Goal: Task Accomplishment & Management: Complete application form

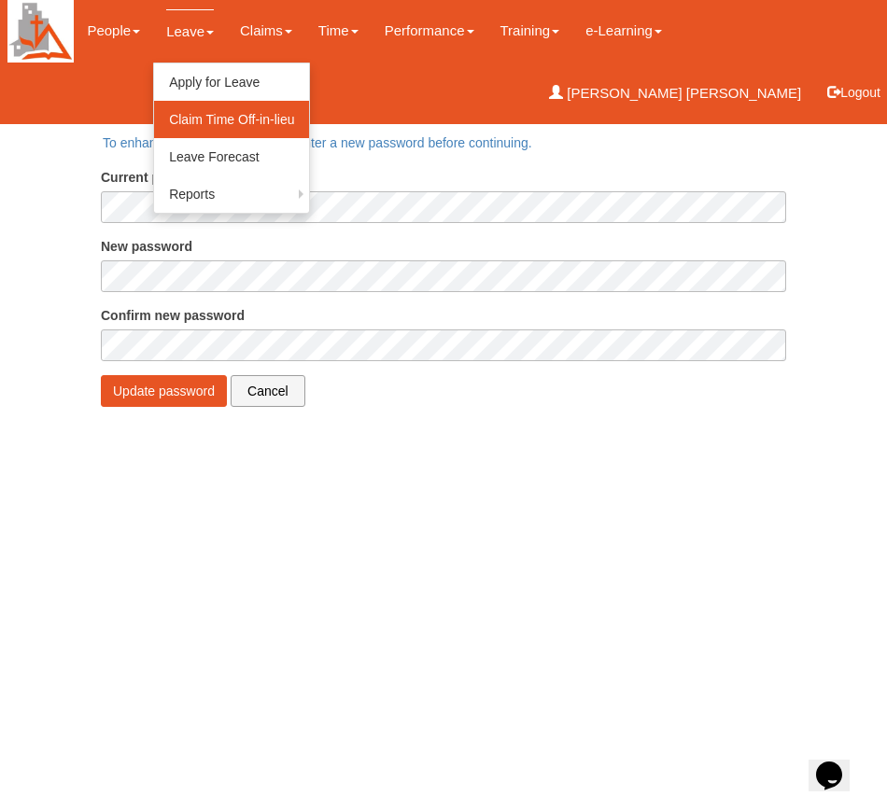
click at [194, 118] on link "Claim Time Off-in-lieu" at bounding box center [231, 119] width 155 height 37
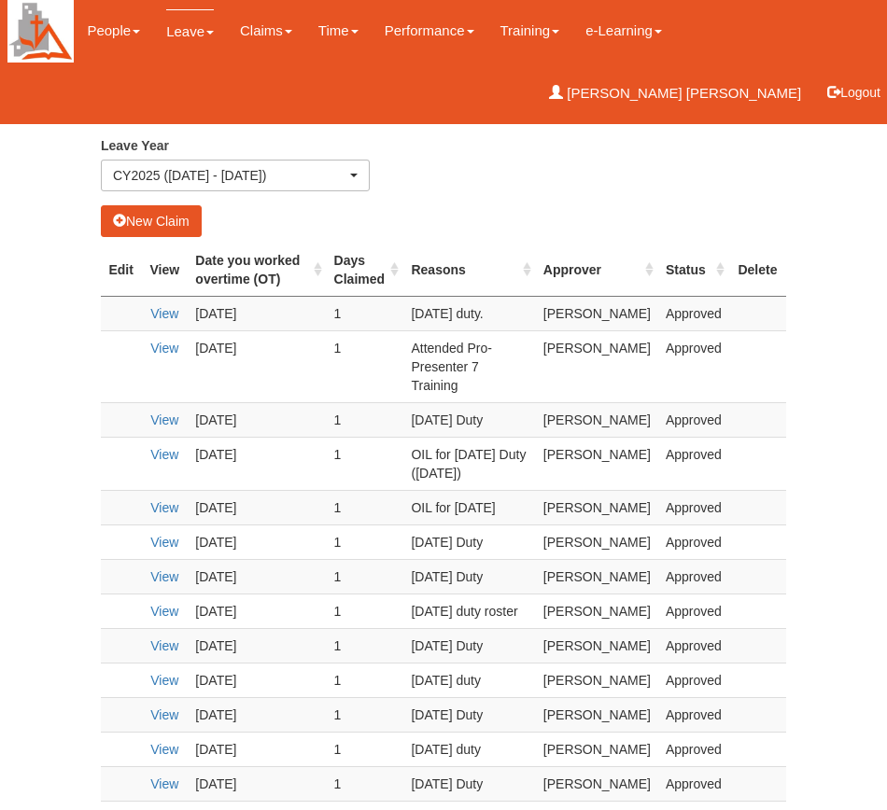
select select "50"
click at [176, 218] on button "New Claim" at bounding box center [151, 221] width 101 height 32
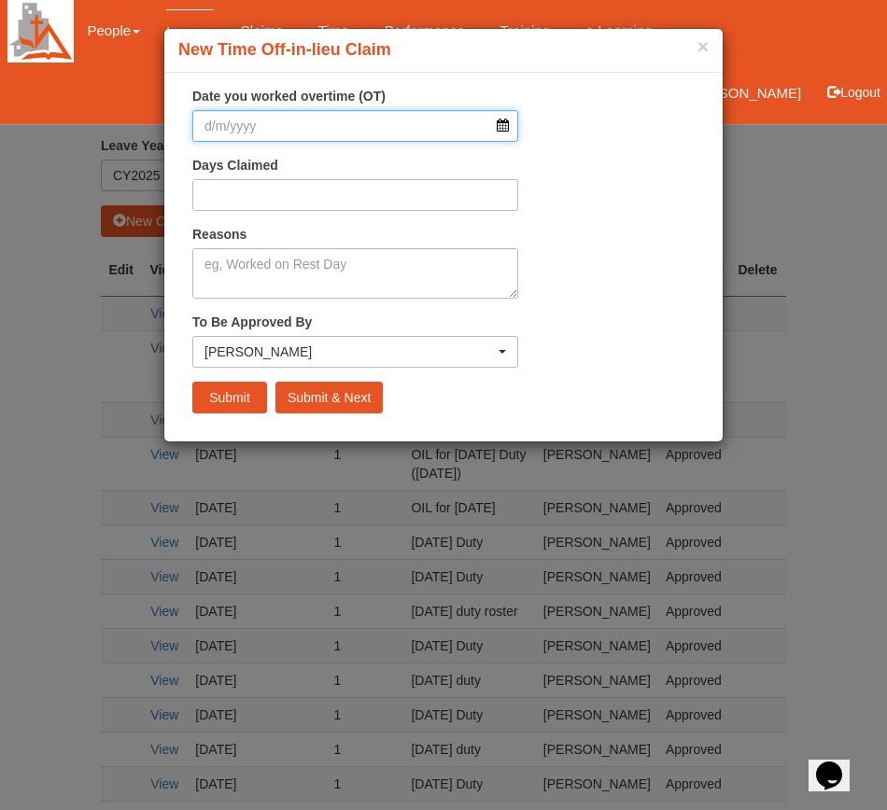
click at [257, 123] on input "Date you worked overtime (OT)" at bounding box center [355, 126] width 326 height 32
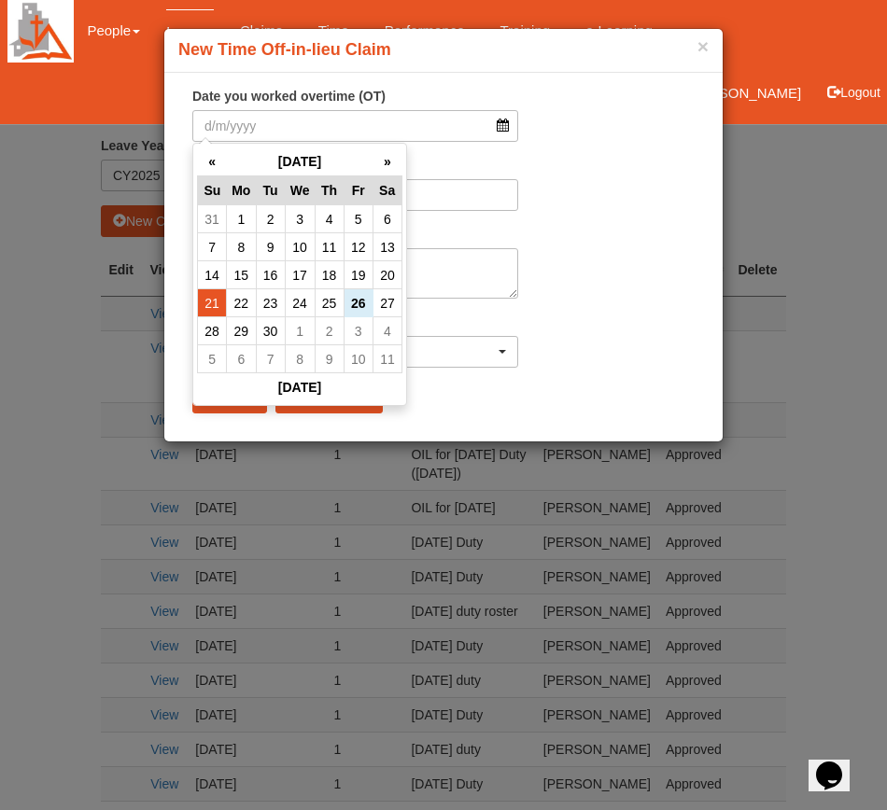
click at [212, 302] on td "21" at bounding box center [212, 303] width 29 height 28
type input "21/9/2025"
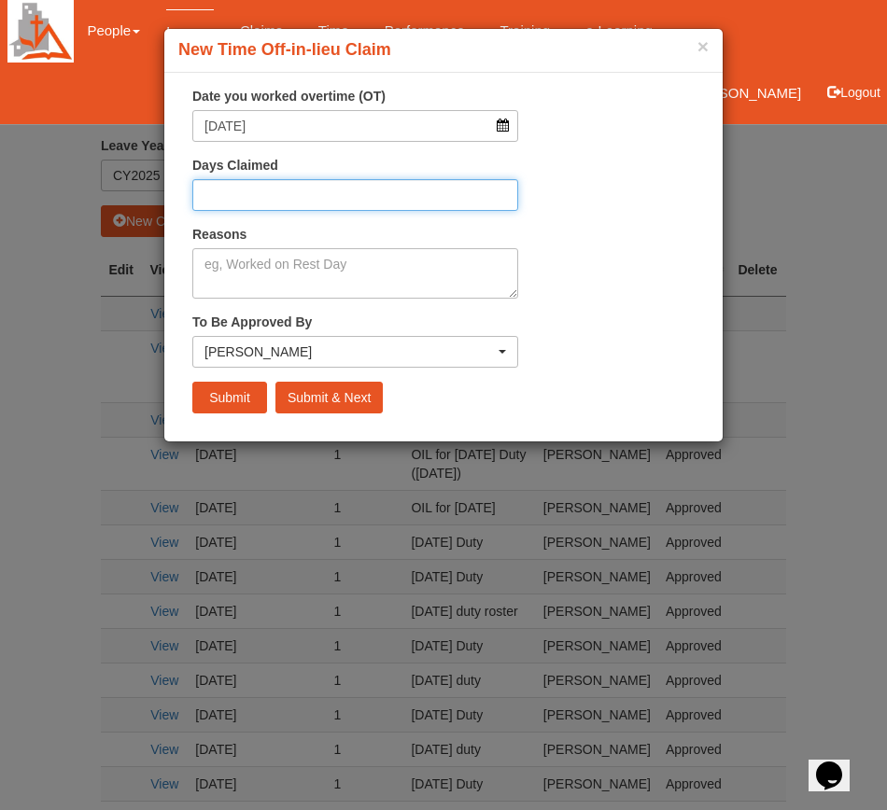
click at [231, 198] on input "Days Claimed" at bounding box center [355, 195] width 326 height 32
type input "1"
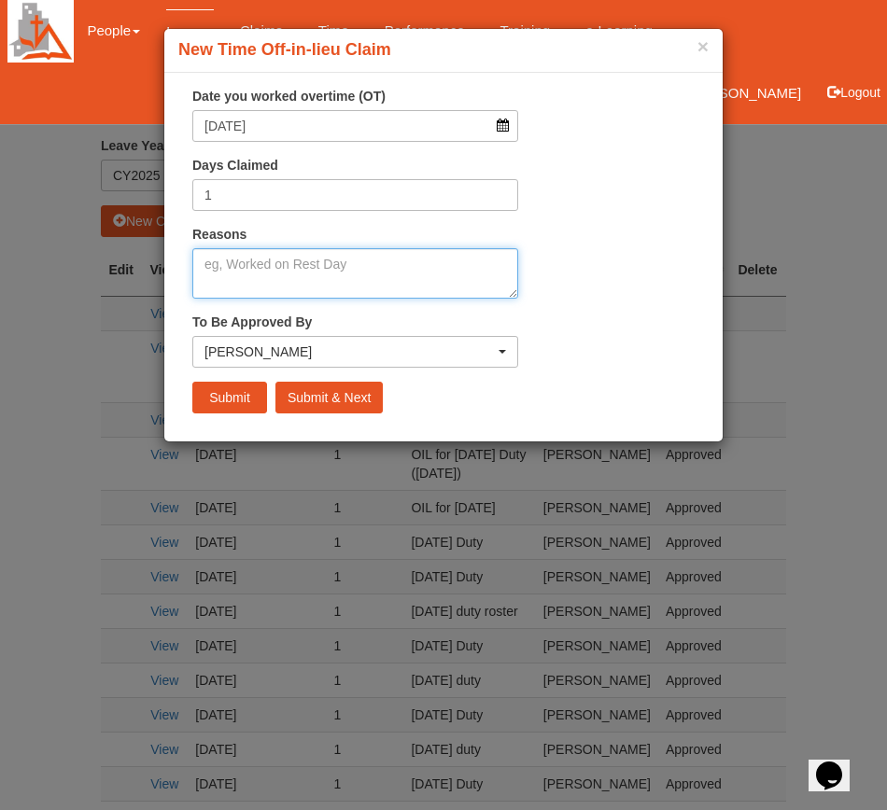
click at [270, 283] on textarea "Reasons" at bounding box center [355, 273] width 326 height 50
type textarea "Sunday Duty"
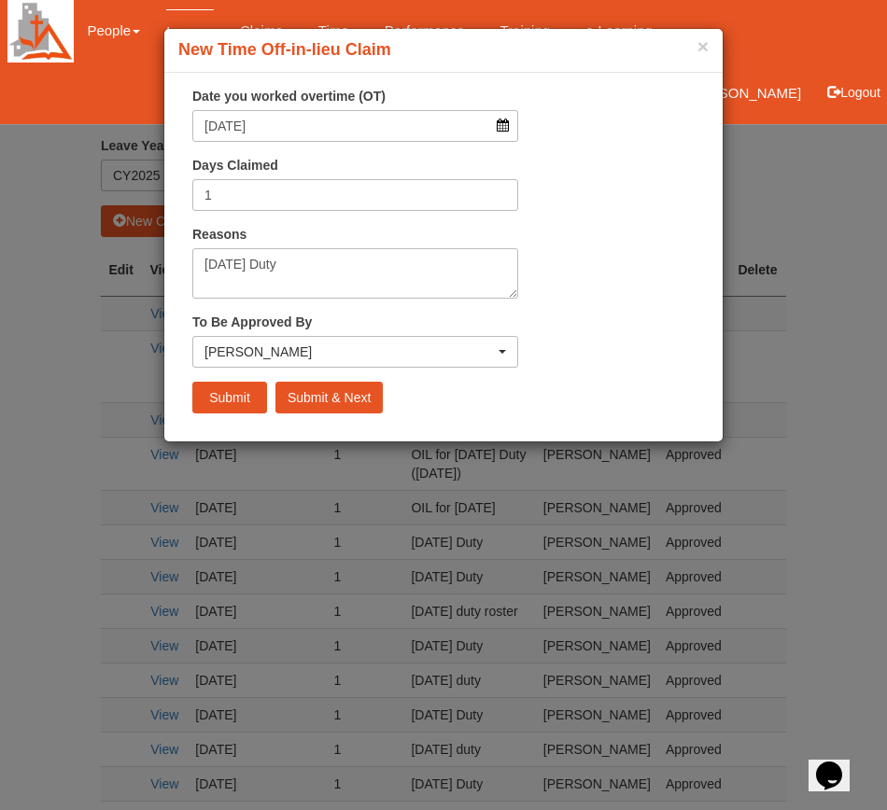
click at [233, 395] on input "Submit" at bounding box center [229, 398] width 75 height 32
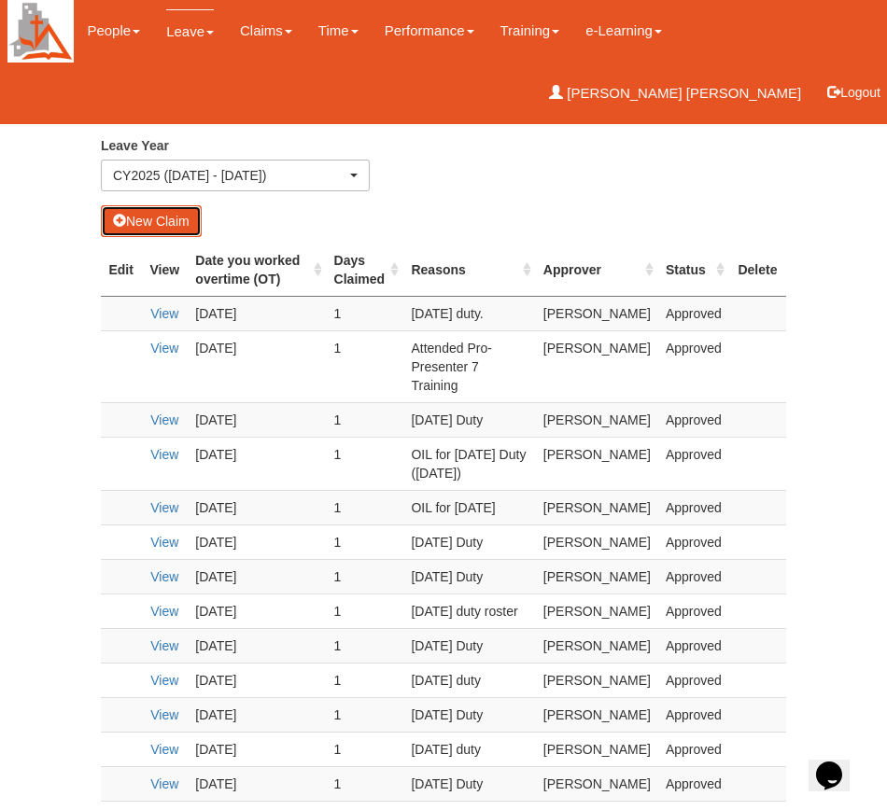
select select "50"
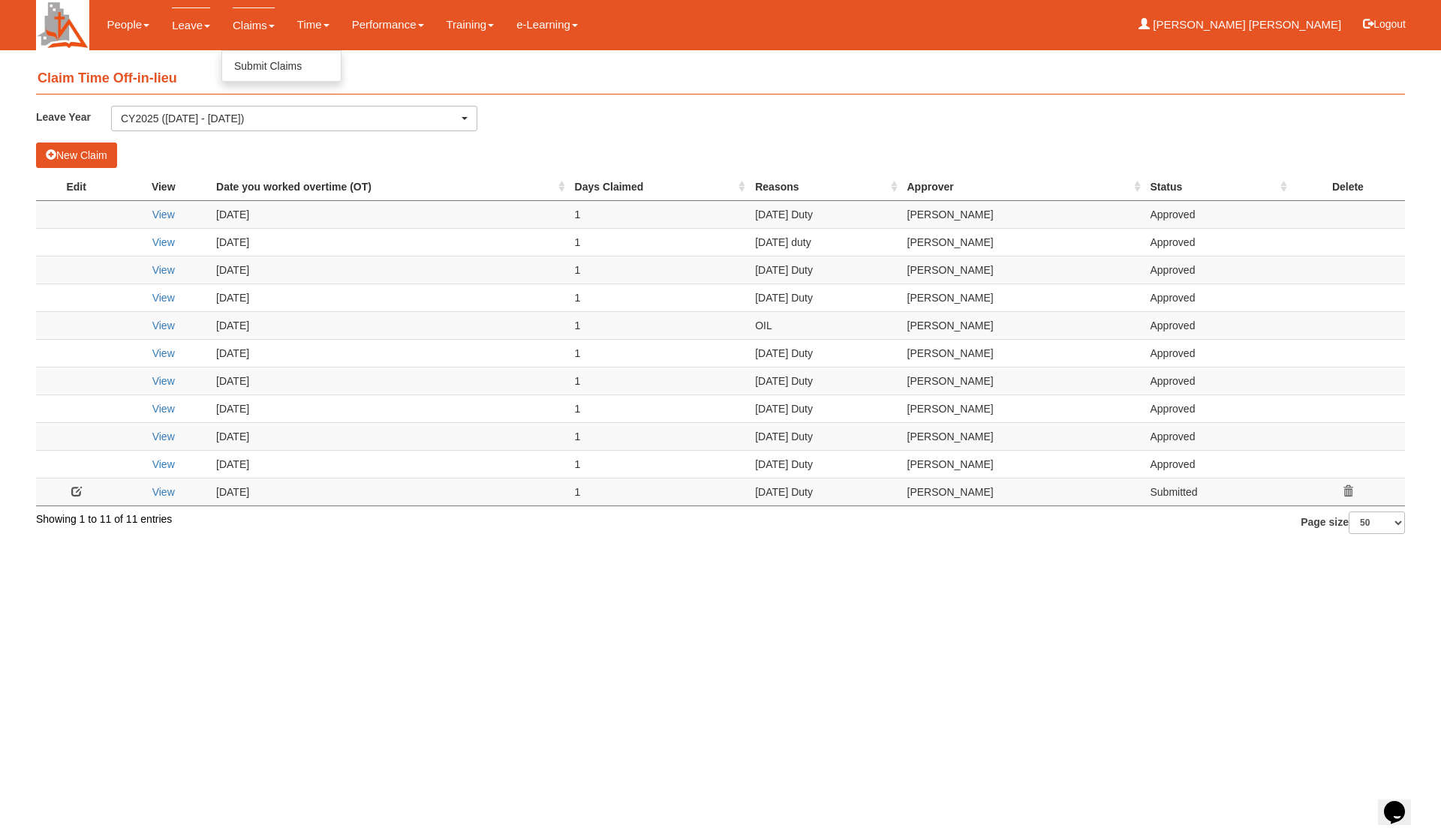
click at [269, 28] on span at bounding box center [271, 27] width 6 height 3
click at [198, 57] on link "Apply for Leave" at bounding box center [224, 65] width 125 height 30
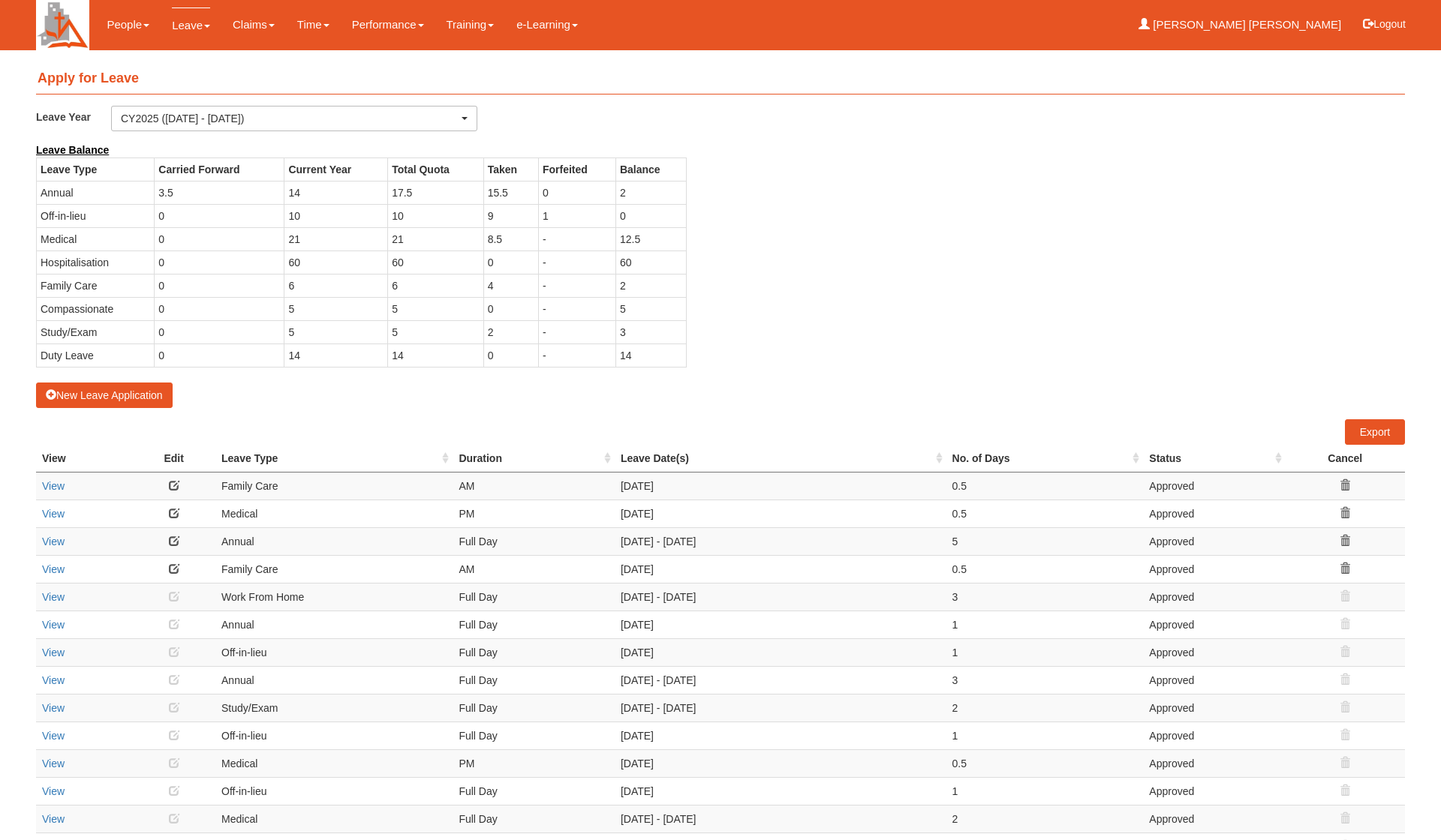
select select "50"
click at [194, 64] on link "Apply for Leave" at bounding box center [224, 65] width 125 height 30
select select "50"
drag, startPoint x: 0, startPoint y: 0, endPoint x: 109, endPoint y: 389, distance: 404.0
click at [109, 389] on button "New Leave Application" at bounding box center [105, 395] width 137 height 26
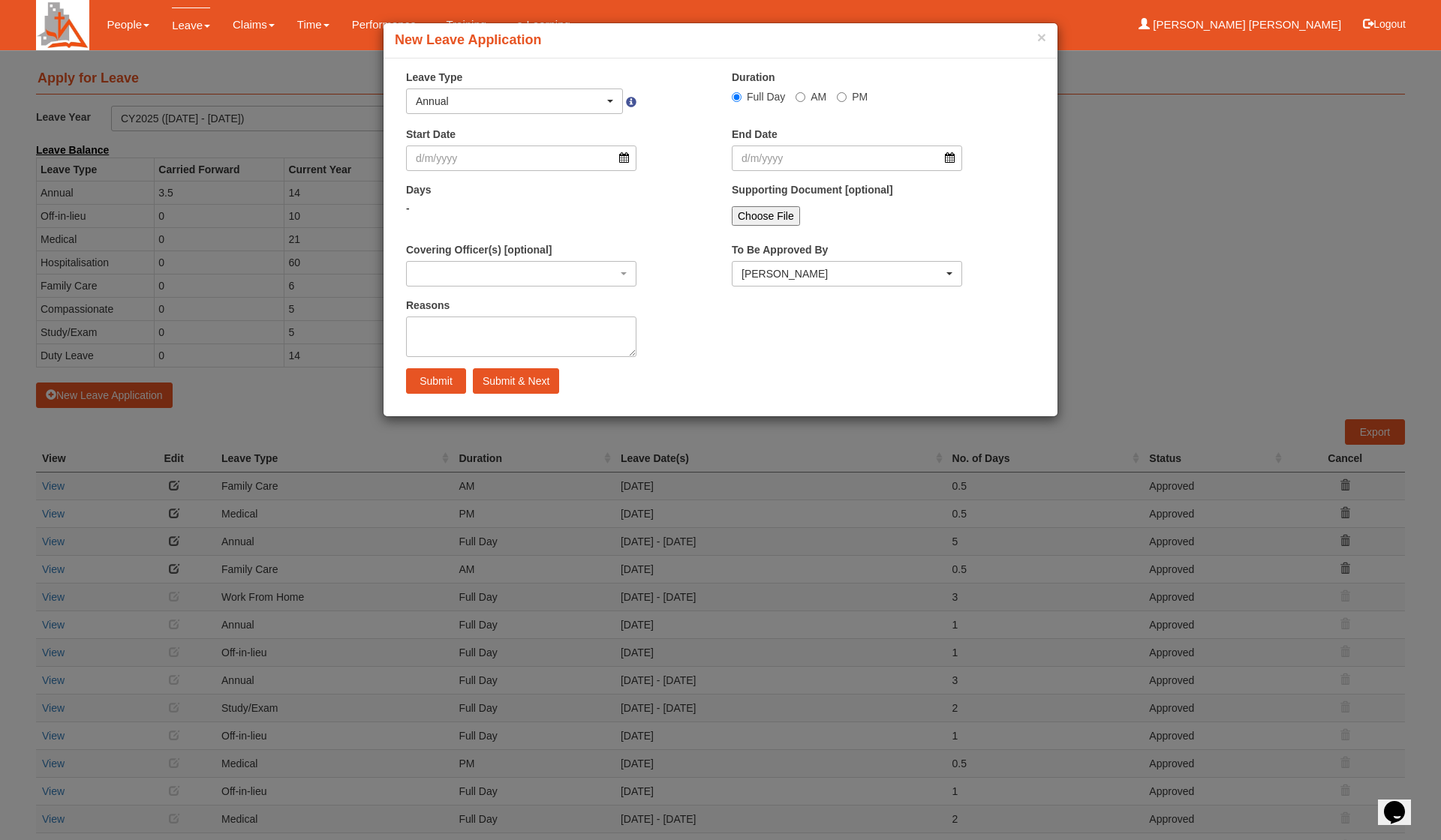
click at [531, 113] on button "Annual" at bounding box center [515, 101] width 217 height 26
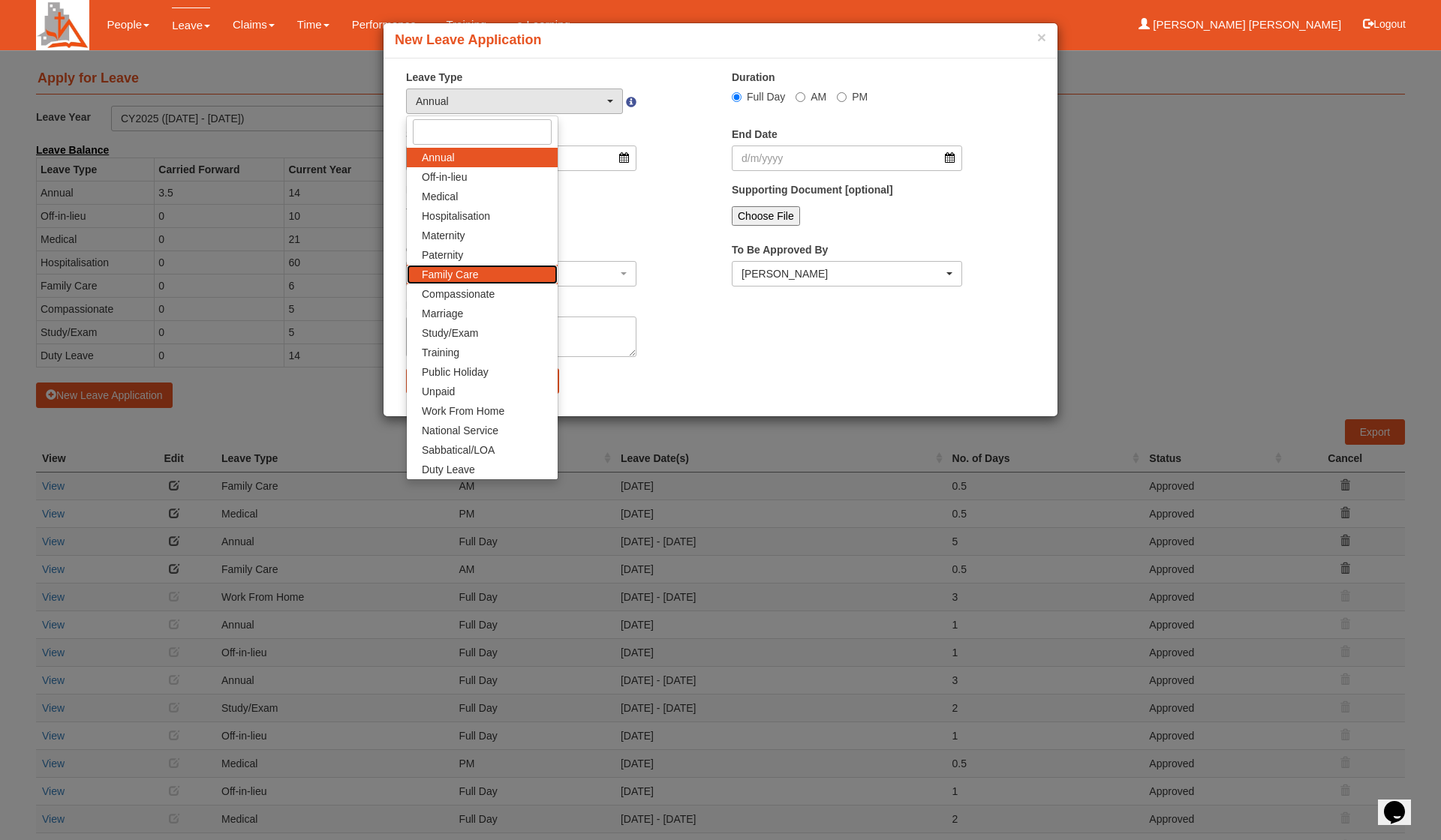
click at [495, 275] on link "Family Care" at bounding box center [482, 274] width 151 height 19
select select "9"
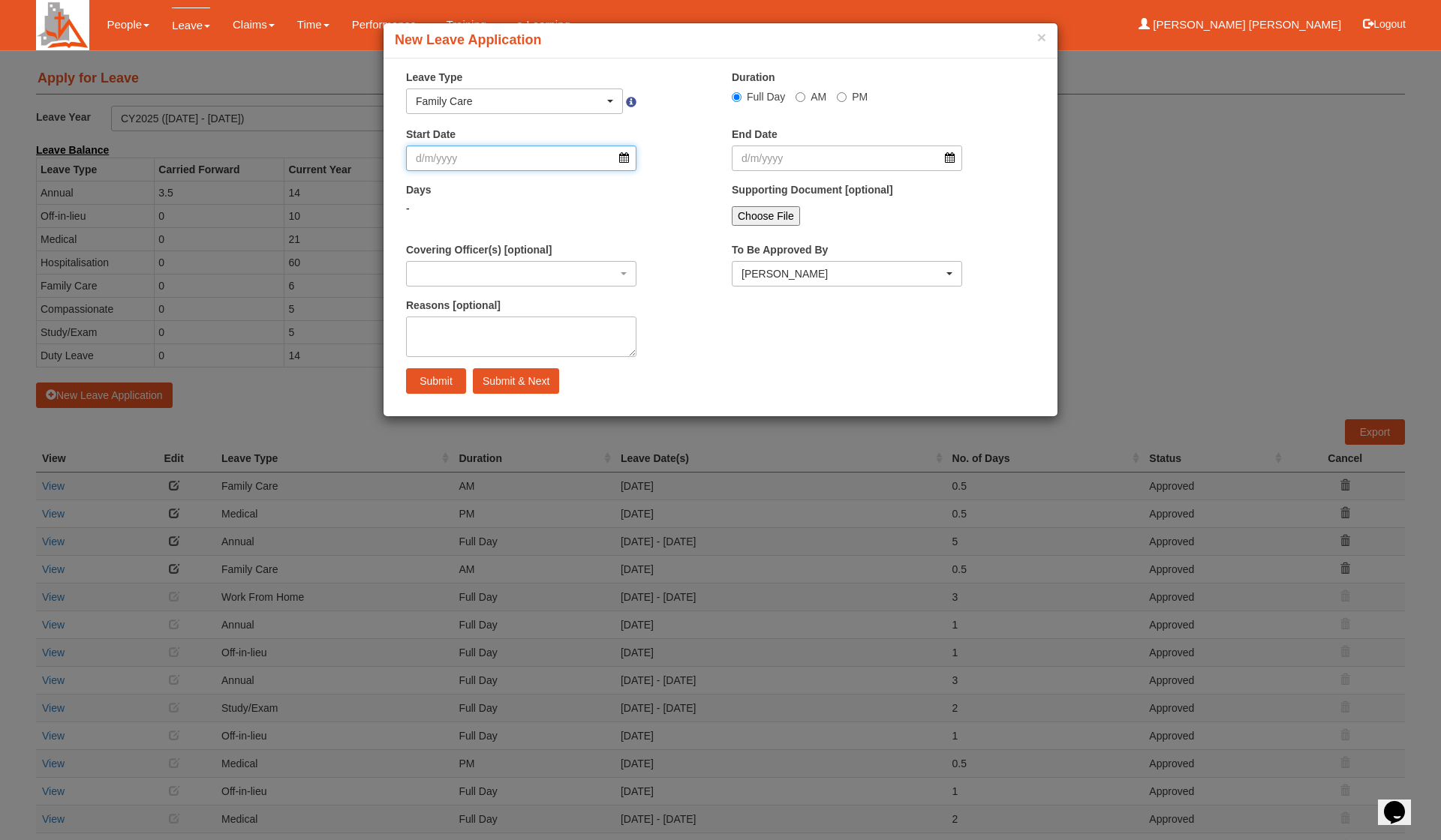
click at [491, 158] on input "Start Date" at bounding box center [521, 158] width 231 height 26
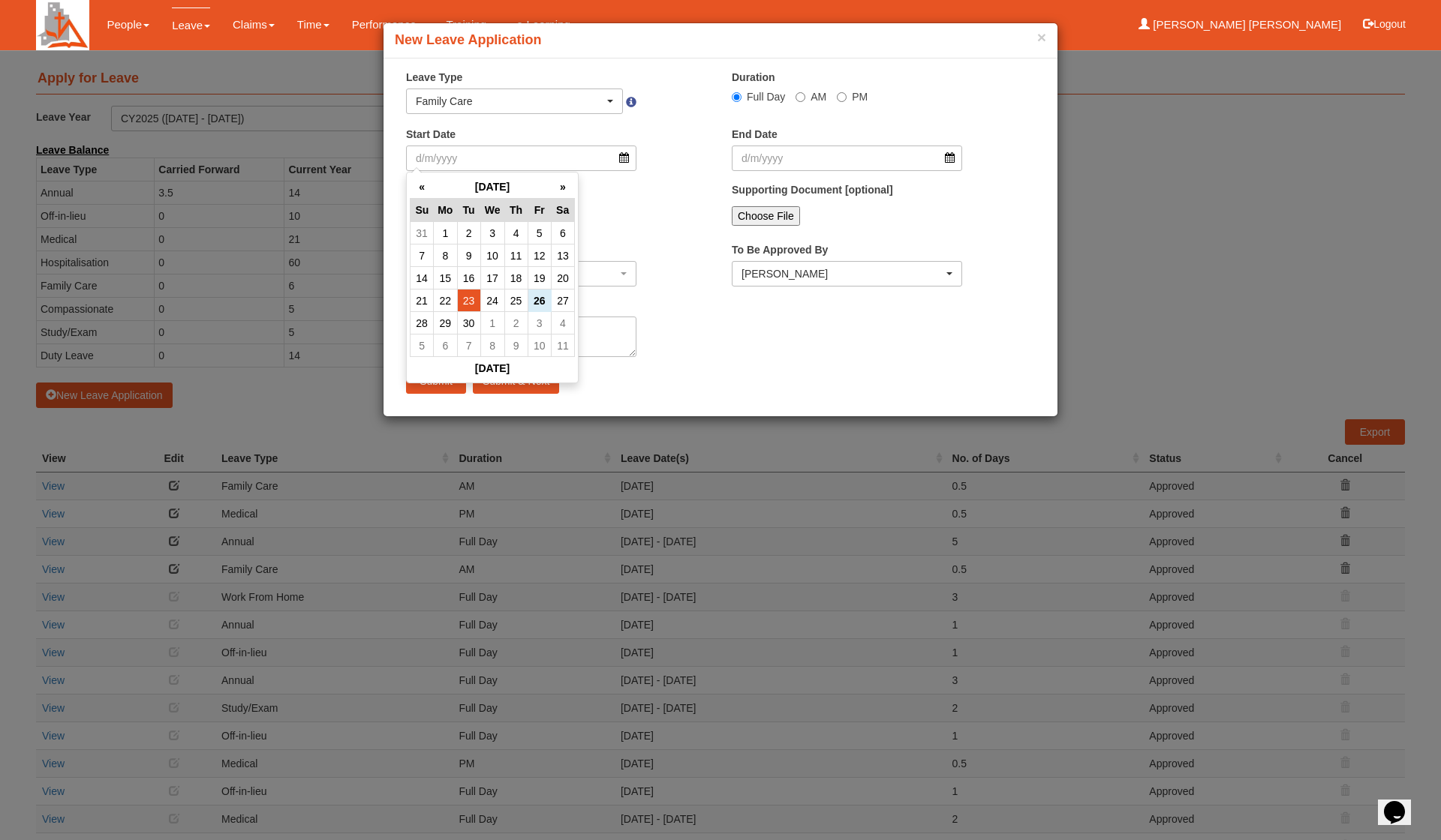
click at [471, 304] on td "23" at bounding box center [468, 301] width 23 height 23
type input "[DATE]"
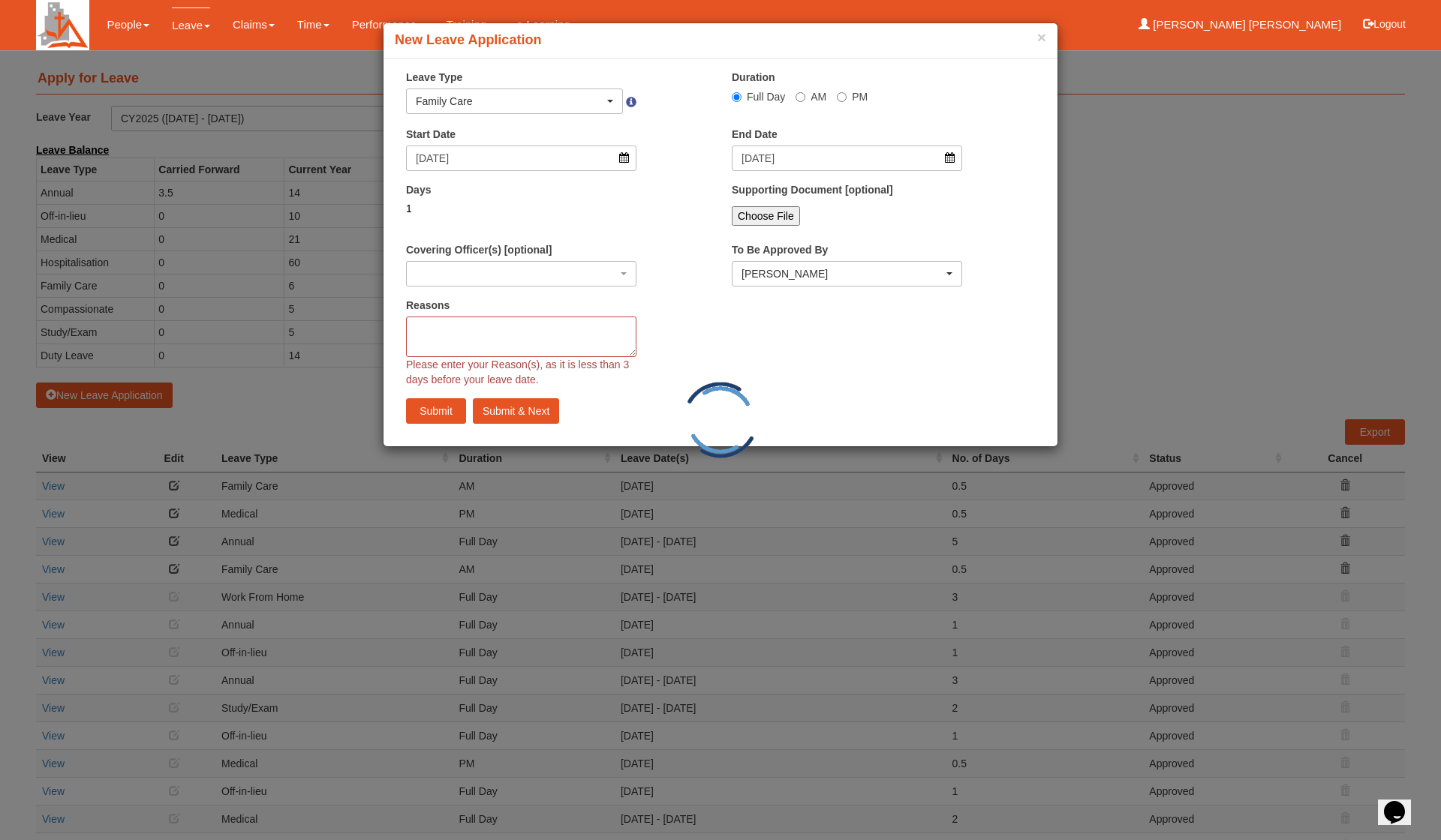
select select
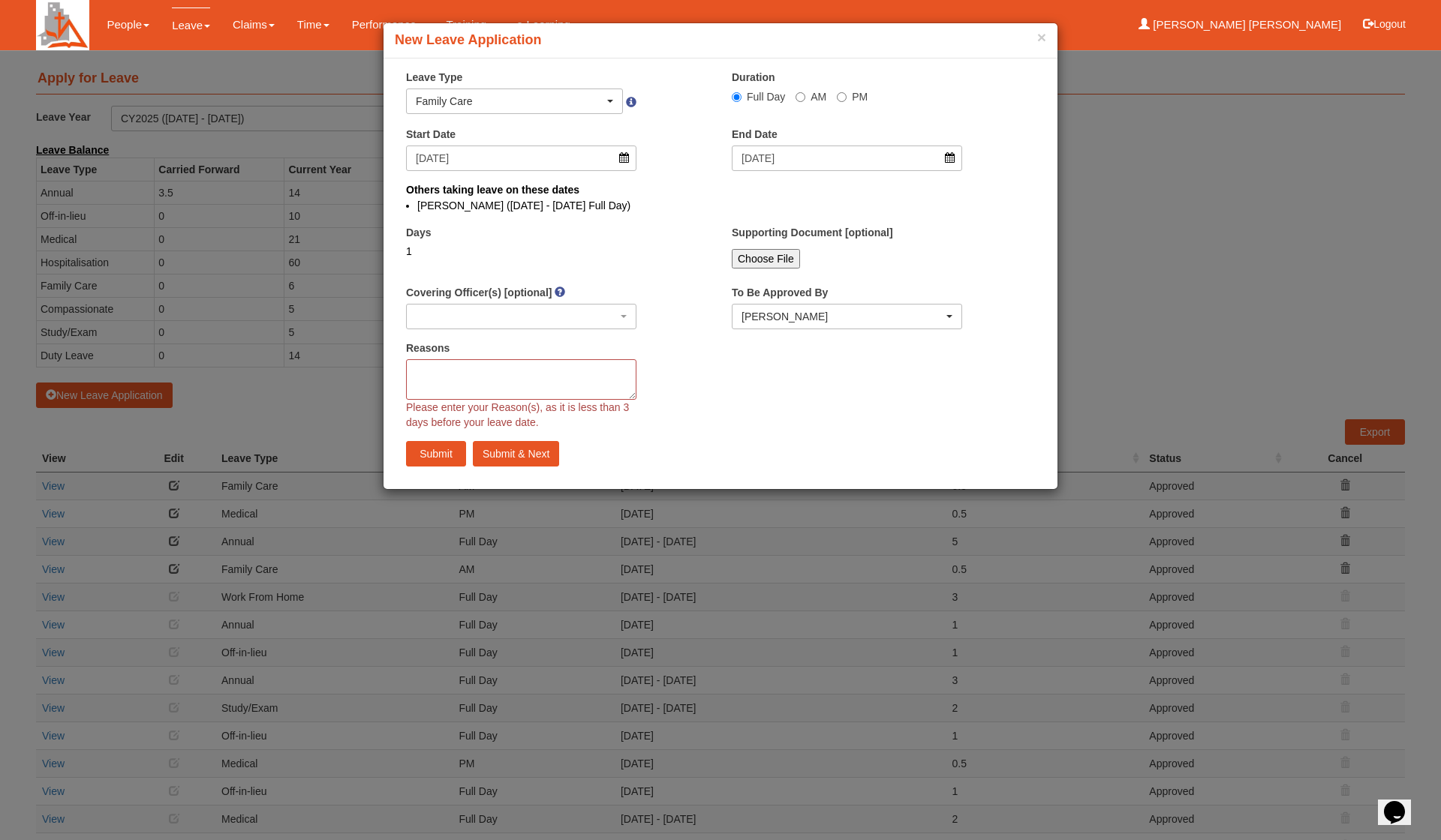
click at [804, 93] on label "AM" at bounding box center [811, 96] width 31 height 15
click at [804, 93] on input "AM" at bounding box center [800, 97] width 10 height 10
radio input "true"
click at [525, 372] on textarea "Reasons" at bounding box center [521, 379] width 231 height 40
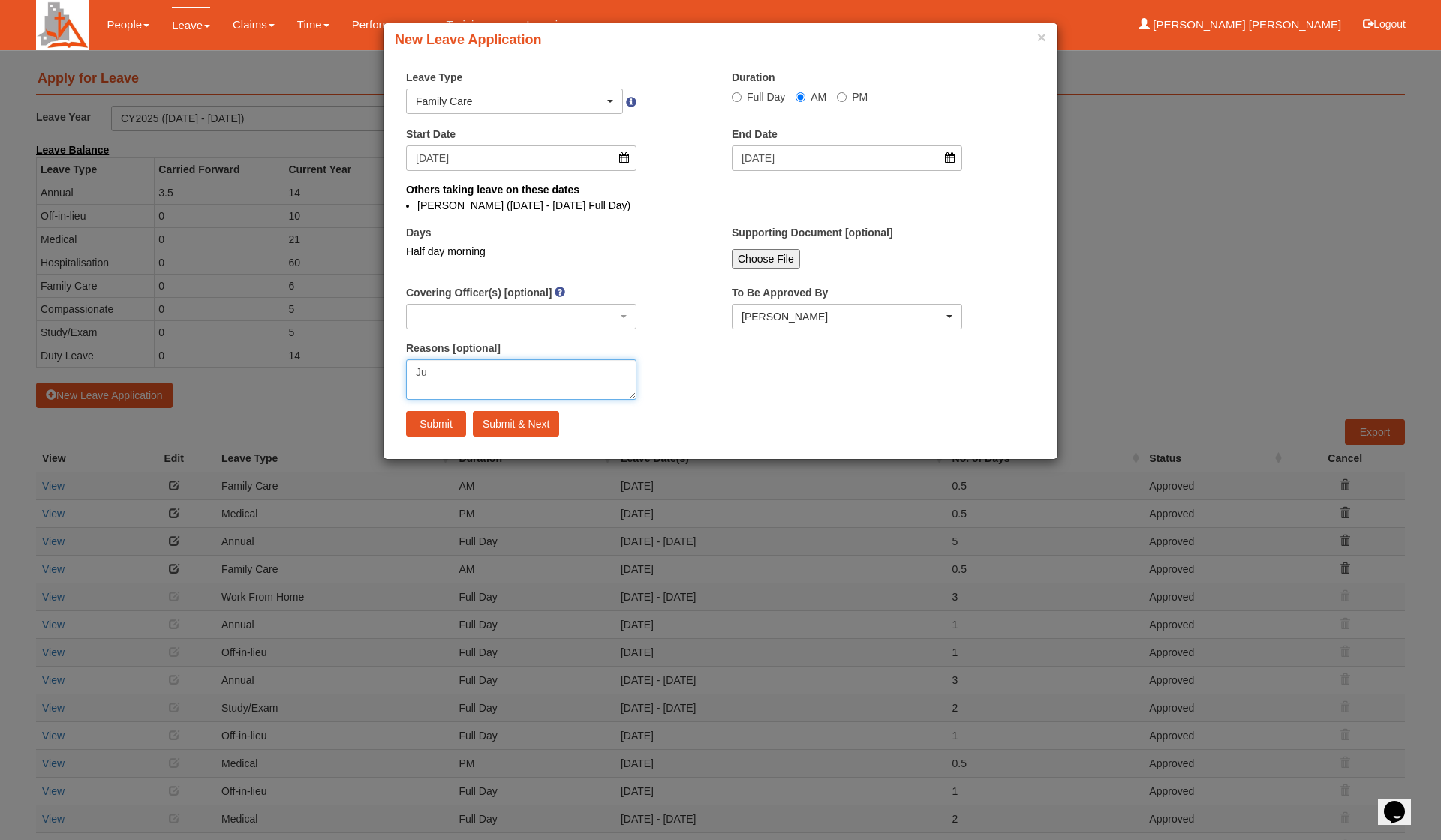
type textarea "J"
type textarea "Bring Jubi to doc in the morning"
click at [429, 422] on input "Submit" at bounding box center [436, 424] width 60 height 26
select select "1"
radio input "true"
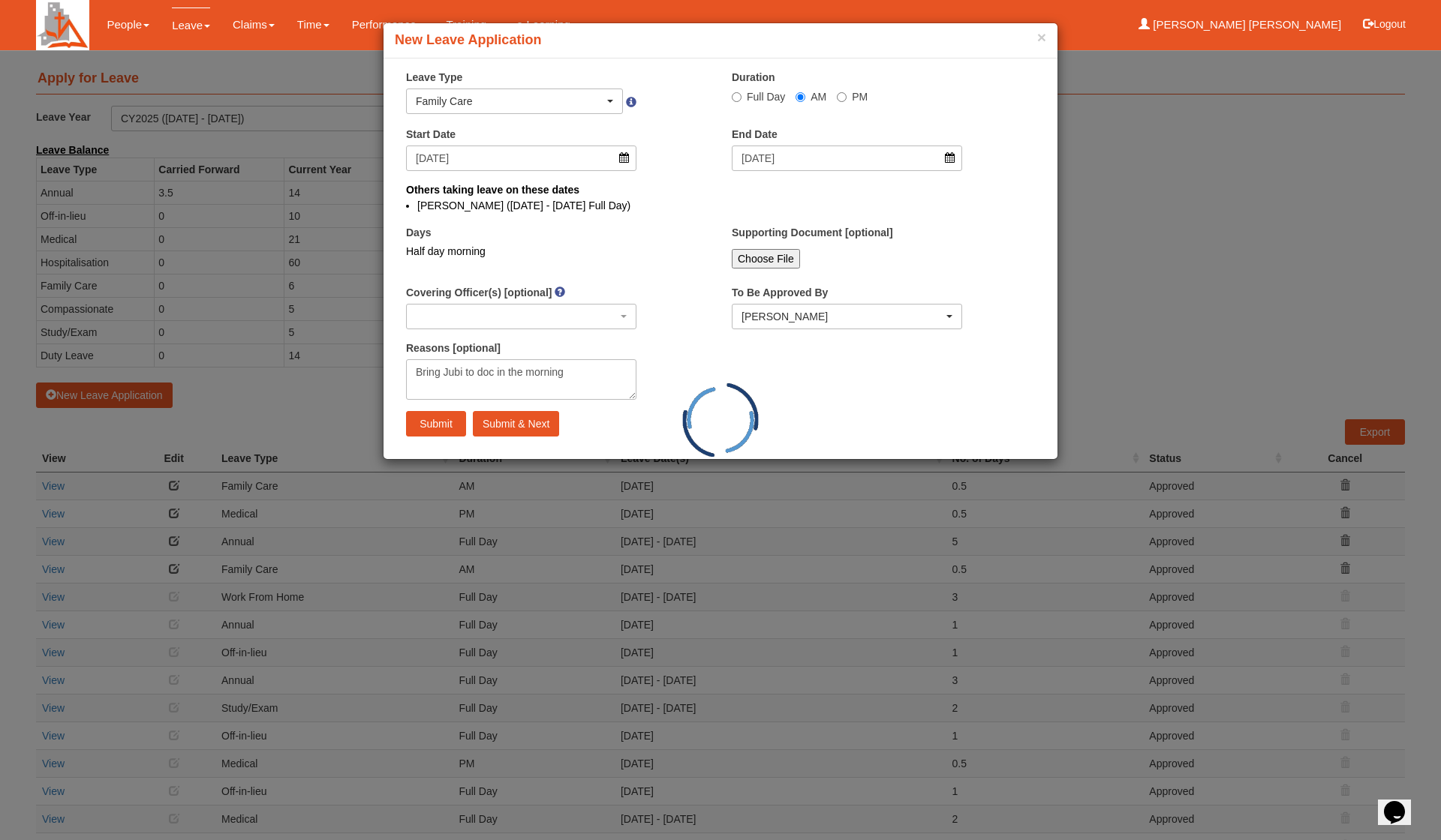
select select
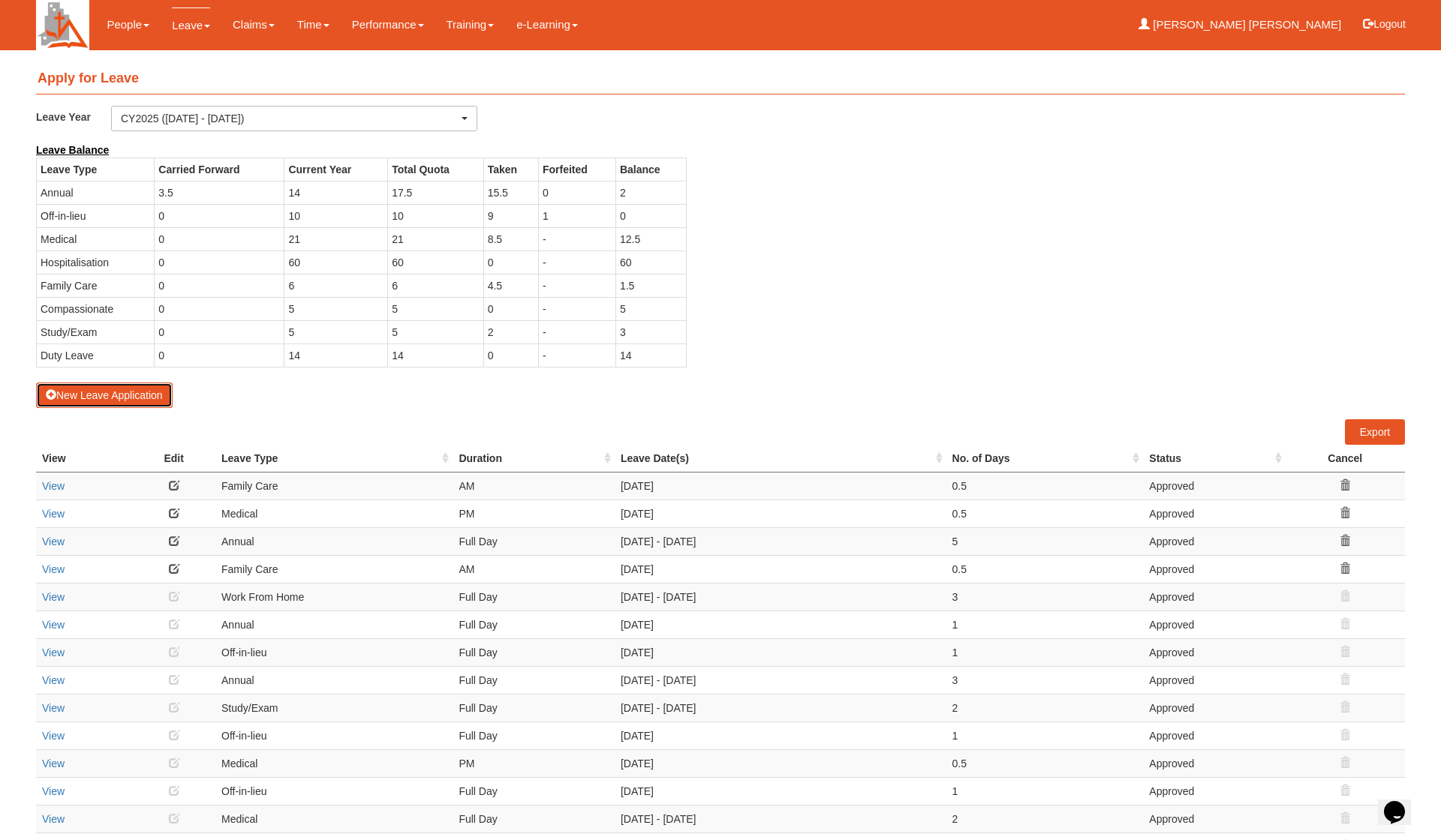
select select "50"
click at [895, 242] on div "Leave Balance Leave Type Carried Forward Current Year Total Quota Taken Forfeit…" at bounding box center [709, 262] width 1369 height 240
click at [1077, 274] on div "Leave Balance Leave Type Carried Forward Current Year Total Quota Taken Forfeit…" at bounding box center [709, 262] width 1369 height 240
select select "50"
click at [126, 404] on button "New Leave Application" at bounding box center [105, 395] width 137 height 26
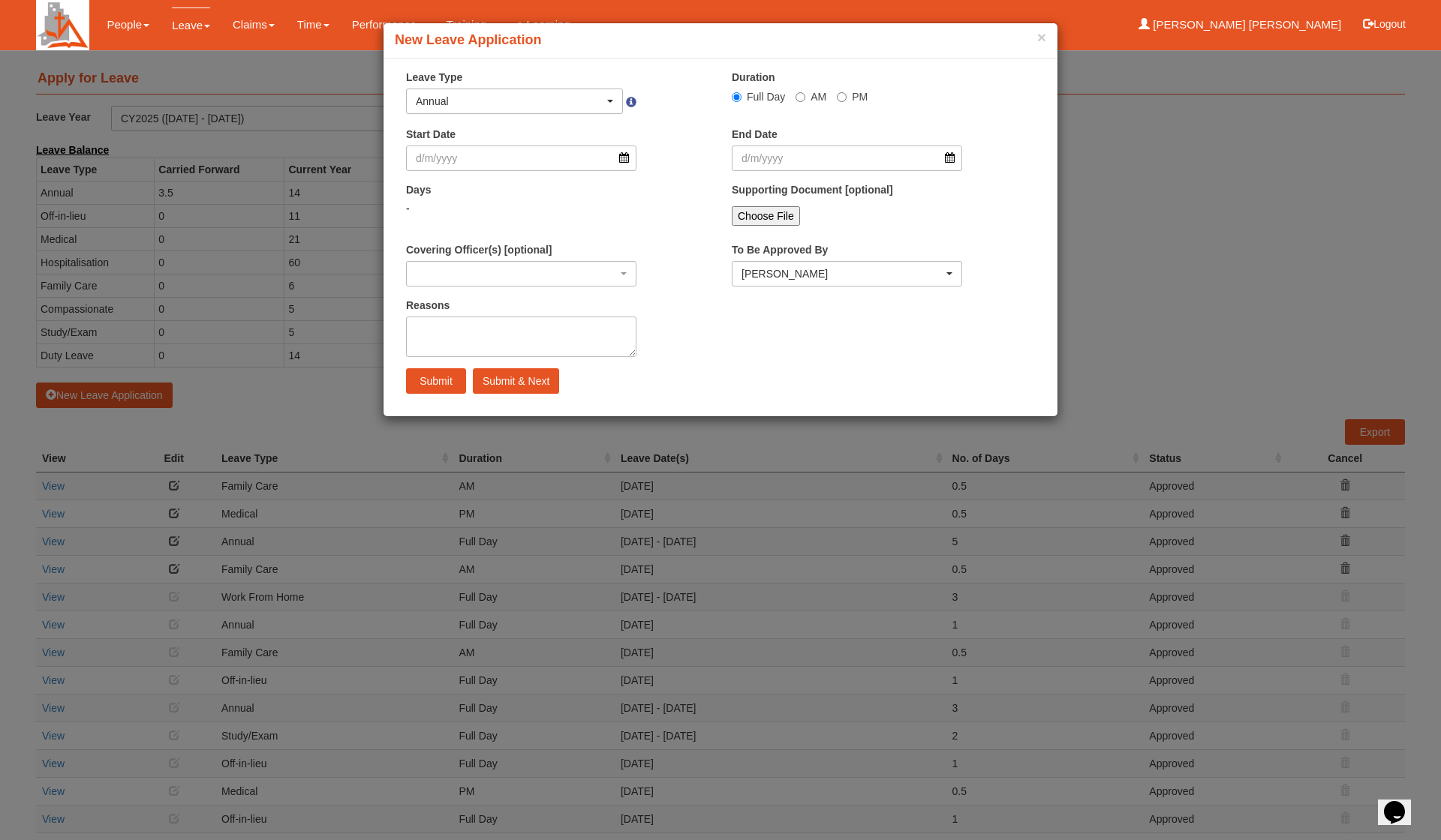
click at [532, 109] on div "Annual" at bounding box center [515, 101] width 216 height 24
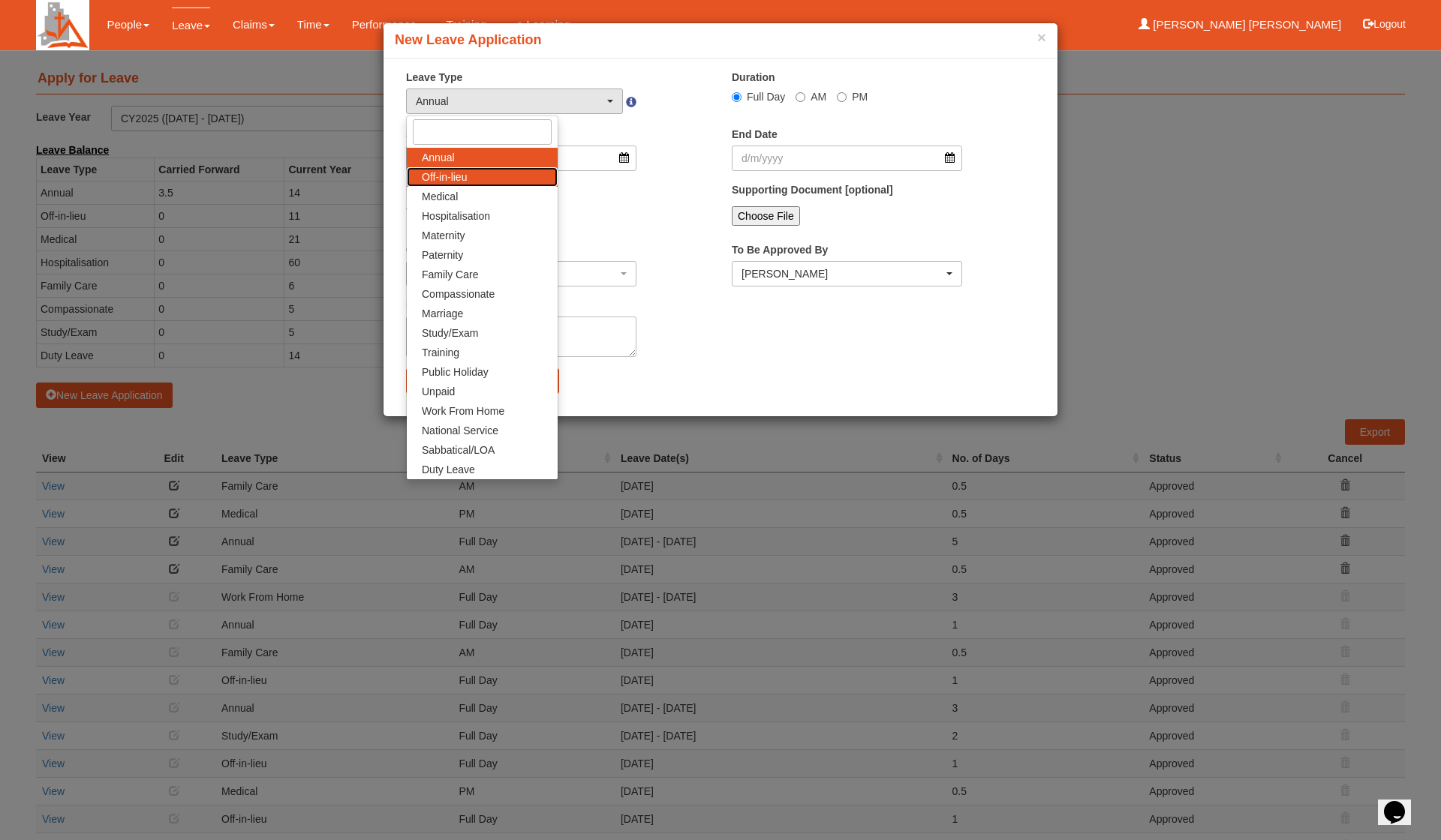
click at [486, 175] on link "Off-in-lieu" at bounding box center [482, 177] width 151 height 19
select select "3"
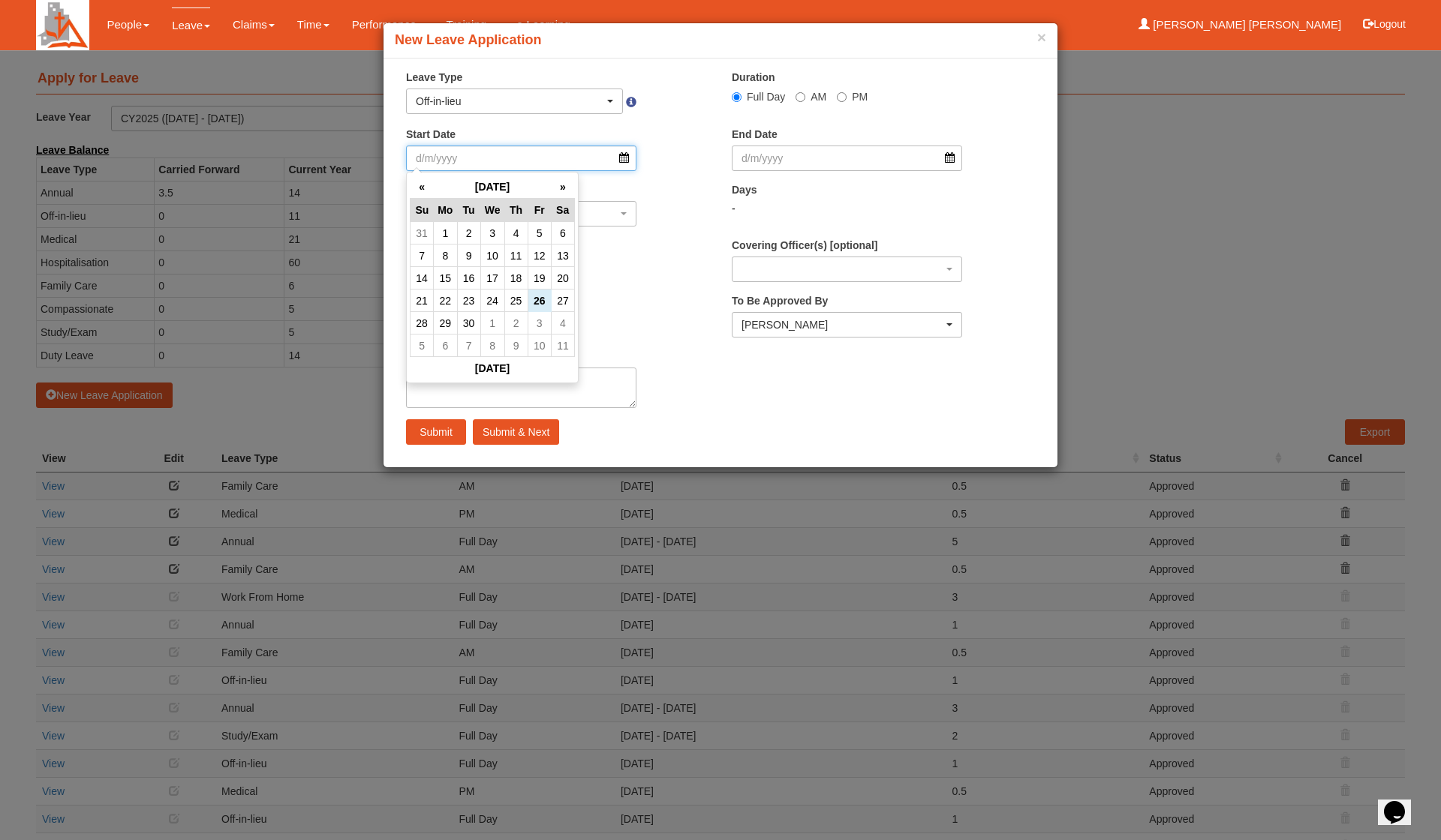
click at [496, 159] on input "Start Date" at bounding box center [521, 158] width 231 height 26
click at [519, 320] on td "2" at bounding box center [515, 323] width 23 height 23
type input "[DATE]"
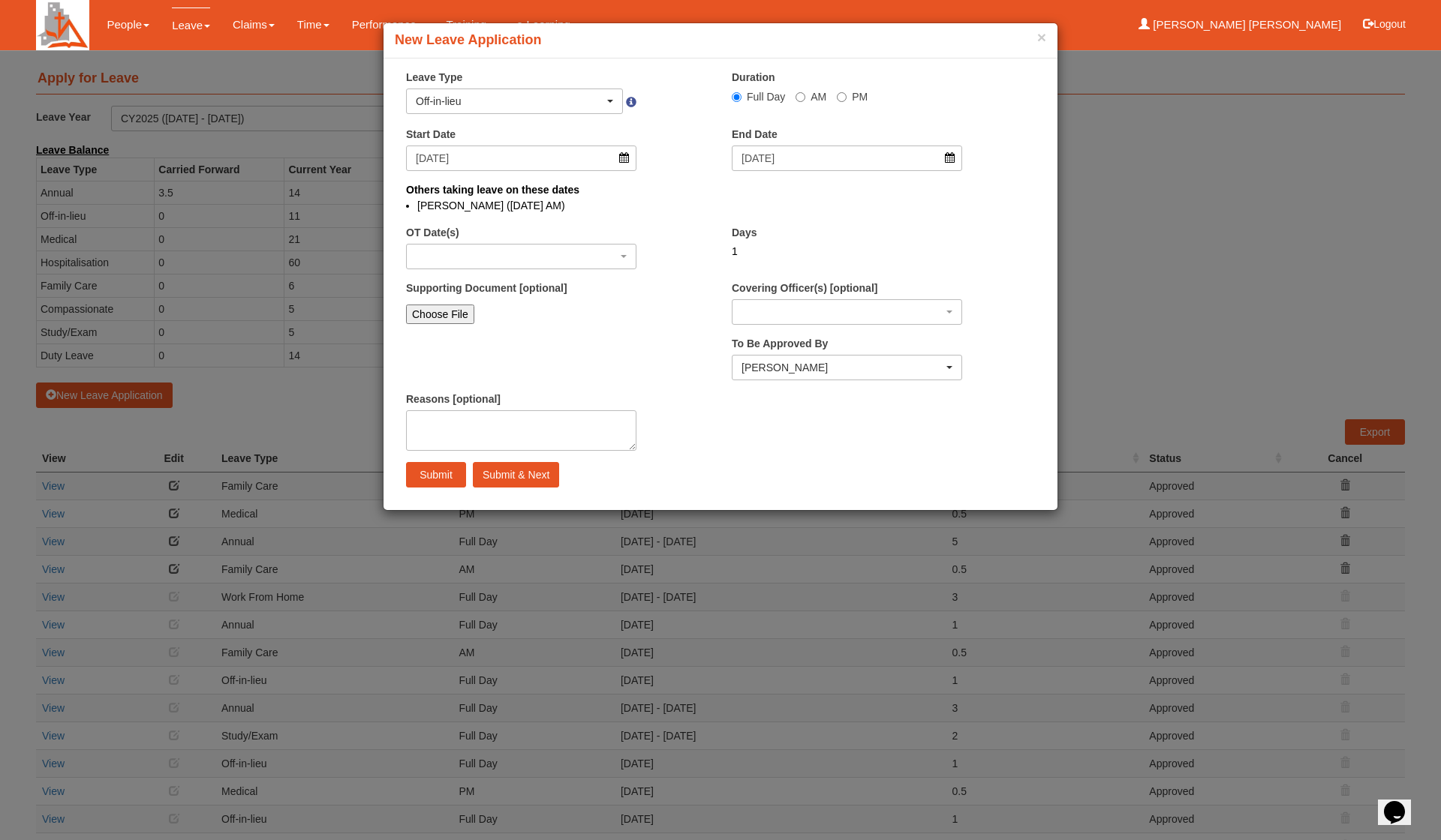
select select
click at [566, 252] on div "button" at bounding box center [521, 256] width 229 height 24
click at [523, 297] on link "[DATE] - 1 day(s)" at bounding box center [474, 301] width 136 height 19
select select "1107"
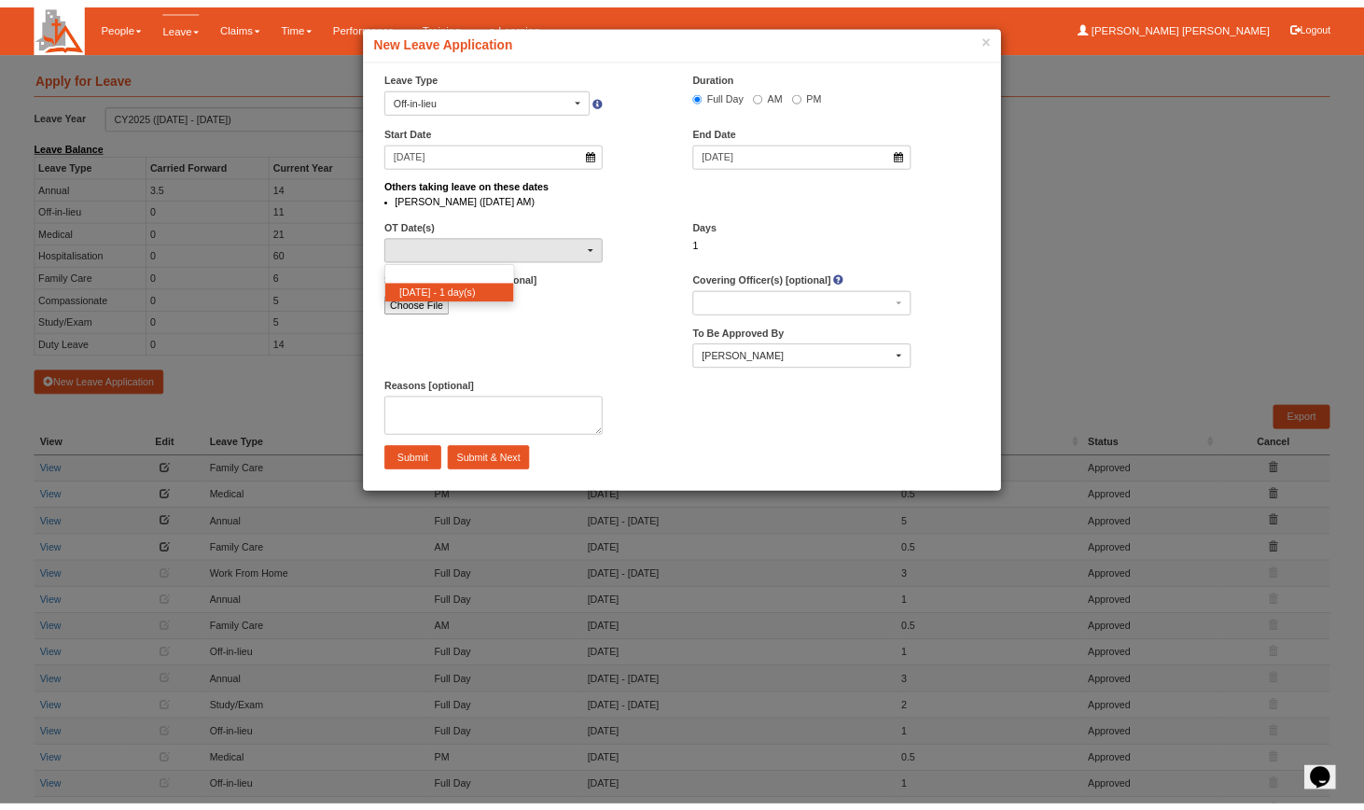
scroll to position [17, 0]
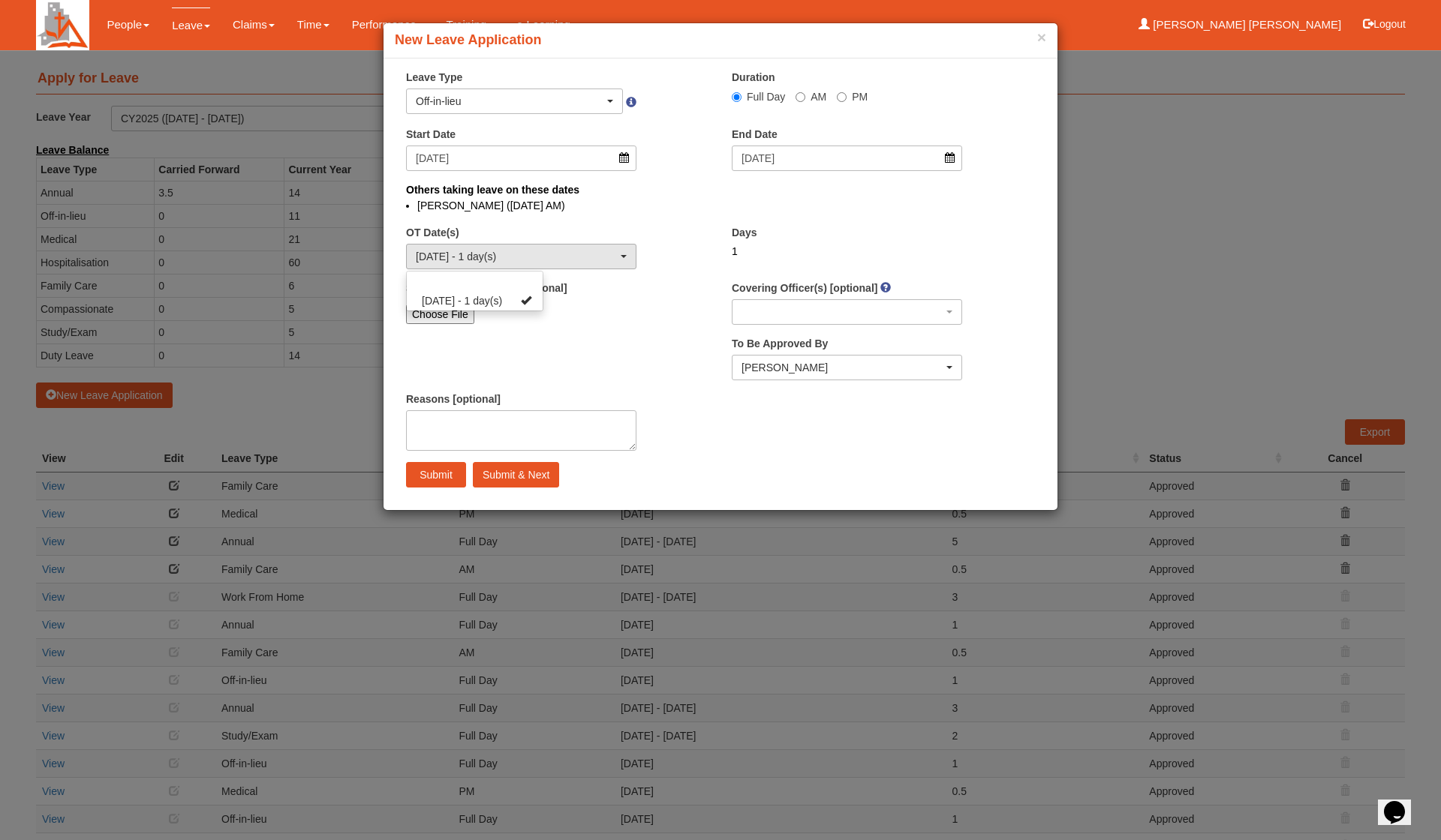
click at [657, 340] on div "× Leave Type Annual Off-in-lieu Medical Hospitalisation Maternity Paternity Fam…" at bounding box center [720, 285] width 674 height 429
click at [437, 473] on input "Submit" at bounding box center [436, 475] width 60 height 26
select select "1"
select select
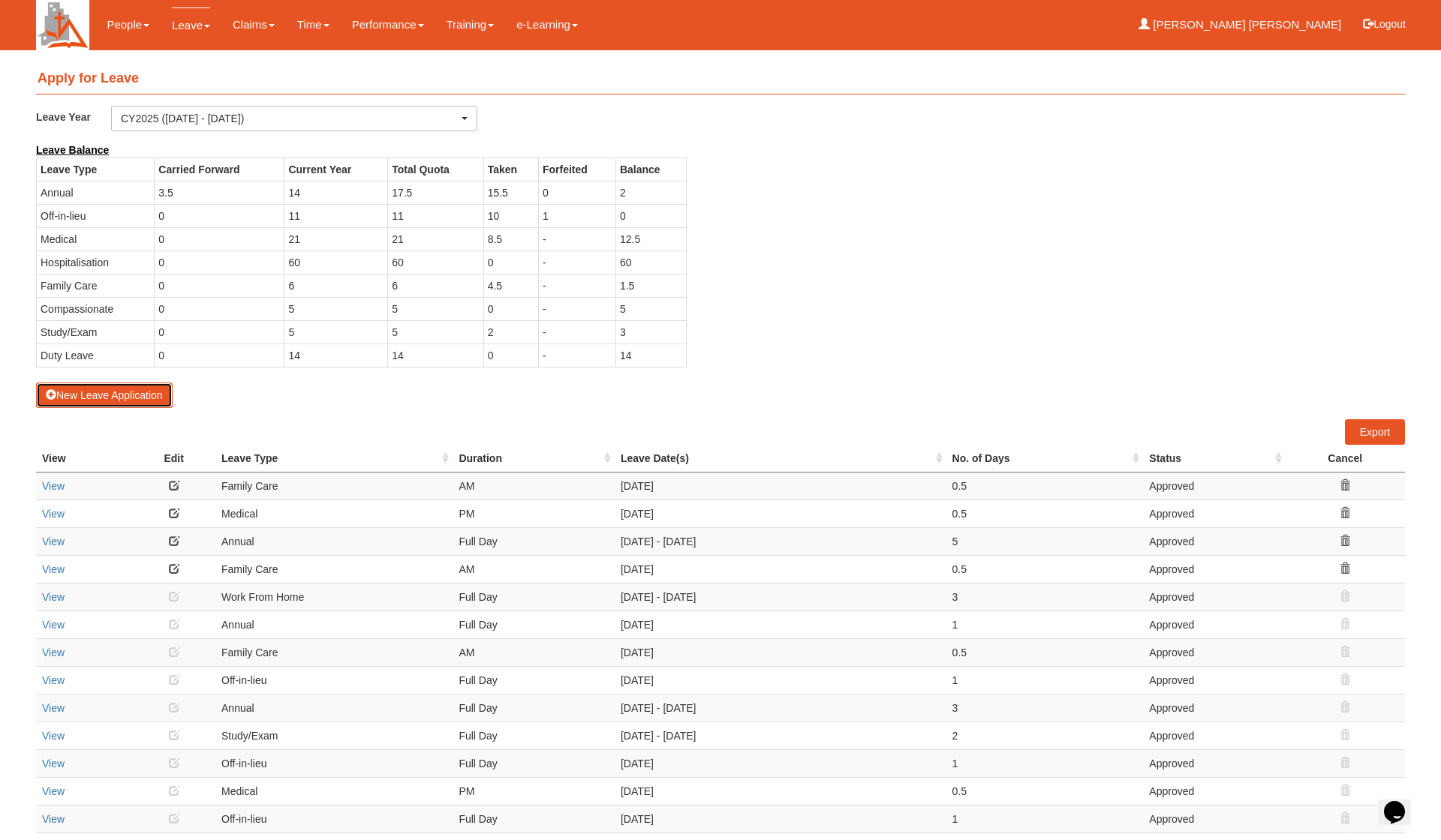
select select "50"
